Goal: Information Seeking & Learning: Learn about a topic

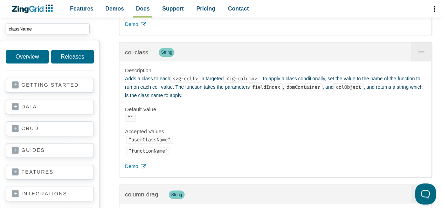
scroll to position [6, 0]
drag, startPoint x: 42, startPoint y: 27, endPoint x: 0, endPoint y: 26, distance: 42.0
click at [0, 26] on span "className className" at bounding box center [52, 29] width 105 height 22
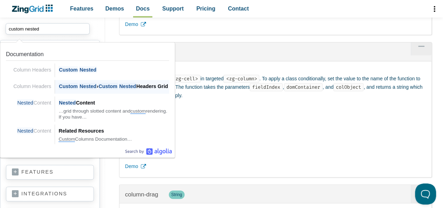
click at [130, 86] on span "Nested" at bounding box center [127, 86] width 17 height 7
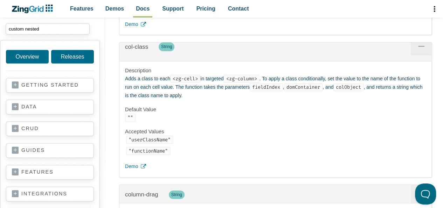
type input "custom nested"
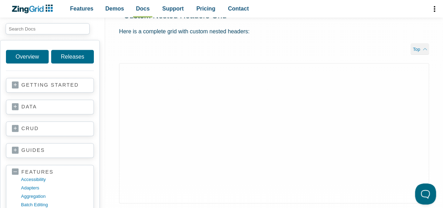
scroll to position [1540, 0]
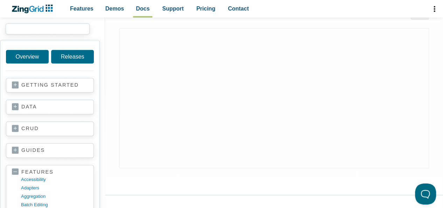
click at [44, 29] on input "search input" at bounding box center [48, 28] width 84 height 11
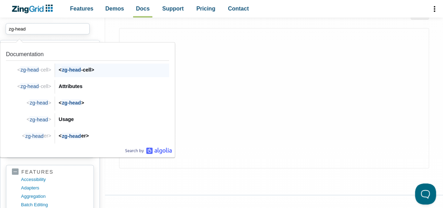
click at [85, 68] on div "< zg-head -cell>" at bounding box center [113, 69] width 111 height 8
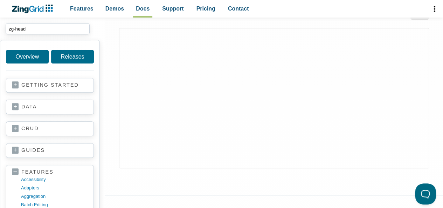
type input "zg-head"
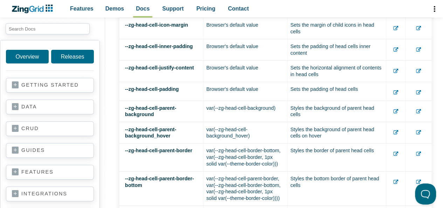
scroll to position [1120, 0]
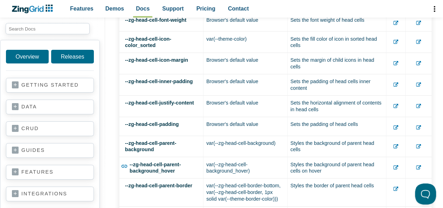
click at [148, 141] on link "--zg-head-cell-parent-background_hover" at bounding box center [158, 152] width 75 height 44
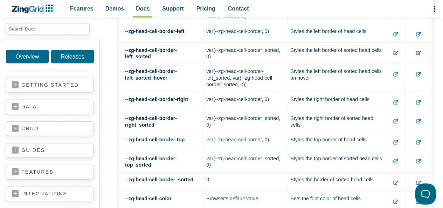
scroll to position [861, 0]
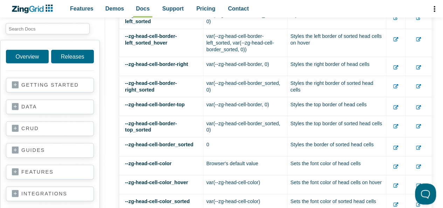
click at [396, 146] on icon "App Content" at bounding box center [395, 147] width 5 height 5
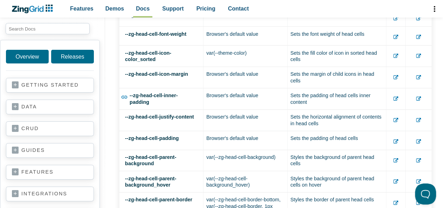
scroll to position [1141, 0]
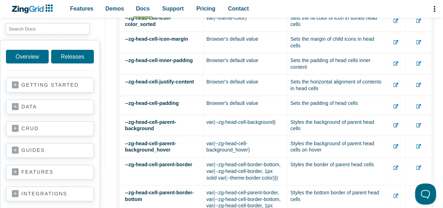
click at [396, 123] on icon "App Content" at bounding box center [395, 125] width 5 height 5
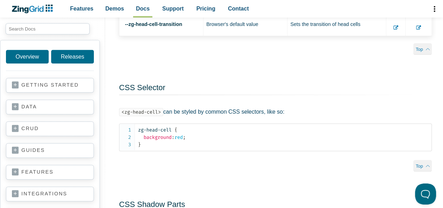
scroll to position [1561, 0]
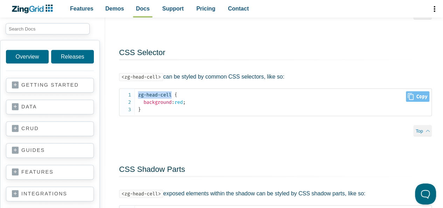
drag, startPoint x: 139, startPoint y: 90, endPoint x: 172, endPoint y: 90, distance: 33.6
click at [172, 92] on span "zg-head-cell" at bounding box center [155, 95] width 34 height 6
copy span "zg-head-cell"
